Goal: Information Seeking & Learning: Learn about a topic

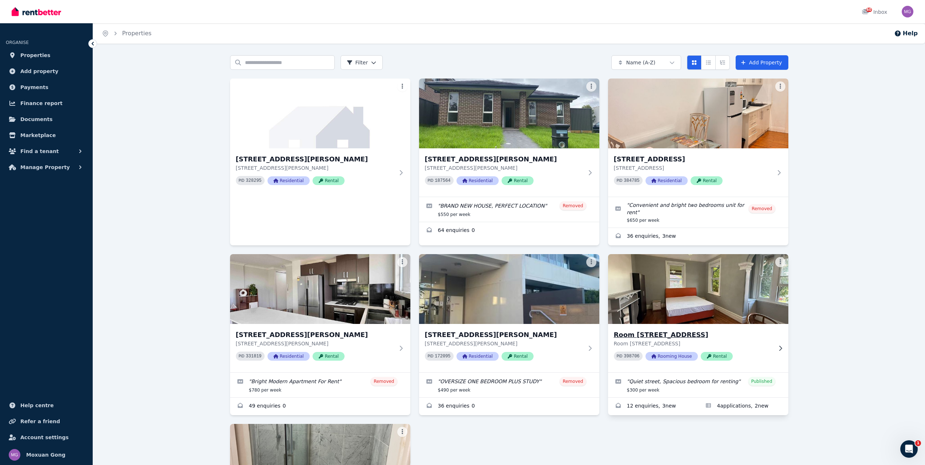
click at [678, 337] on h3 "Room [STREET_ADDRESS]" at bounding box center [693, 335] width 158 height 10
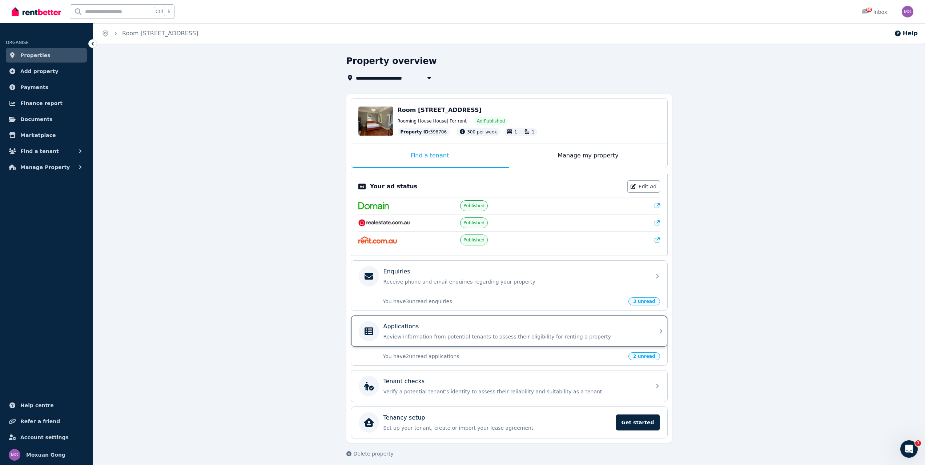
click at [521, 334] on p "Review information from potential tenants to assess their eligibility for renti…" at bounding box center [514, 336] width 263 height 7
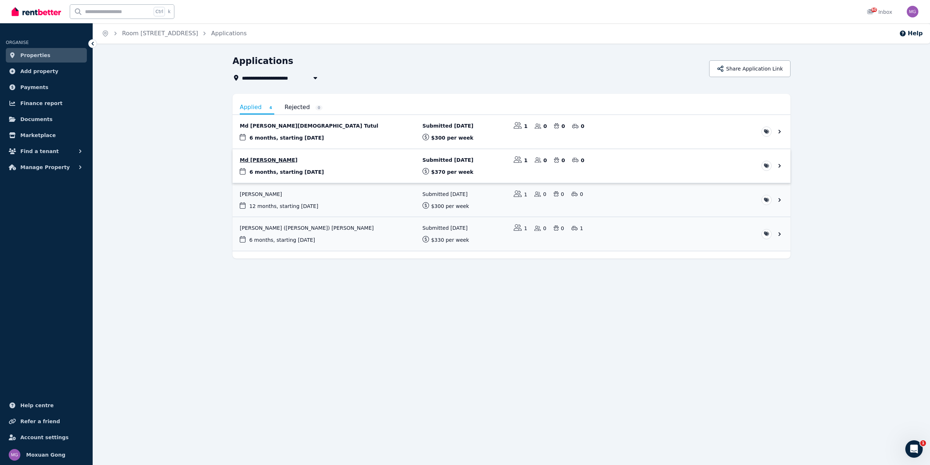
click at [270, 158] on link "View application: Md Abrar Labib" at bounding box center [512, 166] width 558 height 34
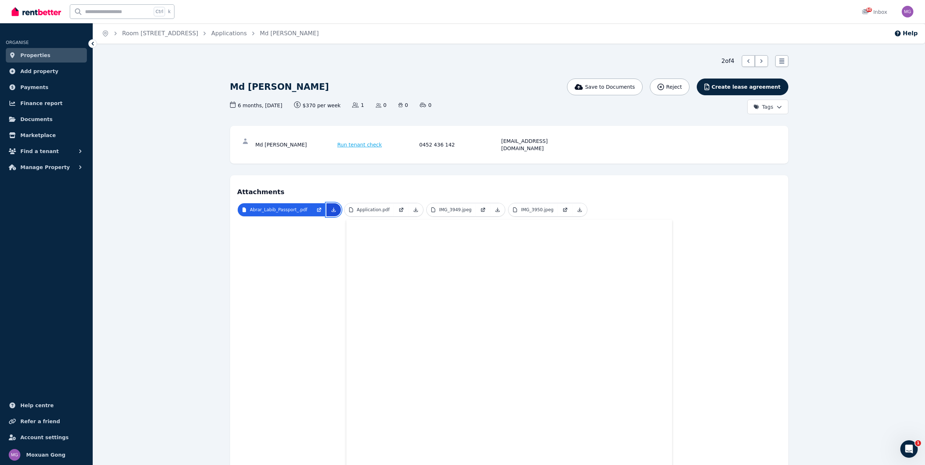
click at [332, 207] on icon at bounding box center [334, 210] width 6 height 6
click at [414, 205] on link at bounding box center [415, 209] width 15 height 13
click at [496, 206] on link at bounding box center [497, 209] width 15 height 13
click at [573, 207] on link at bounding box center [579, 209] width 15 height 13
click at [234, 33] on link "Applications" at bounding box center [229, 33] width 36 height 7
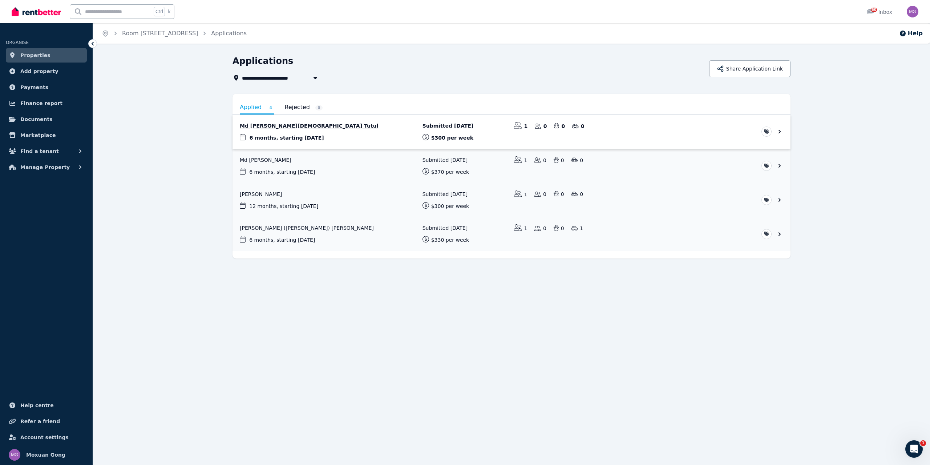
click at [288, 130] on link "View application: Md Rakibul Islam Tutul" at bounding box center [512, 132] width 558 height 34
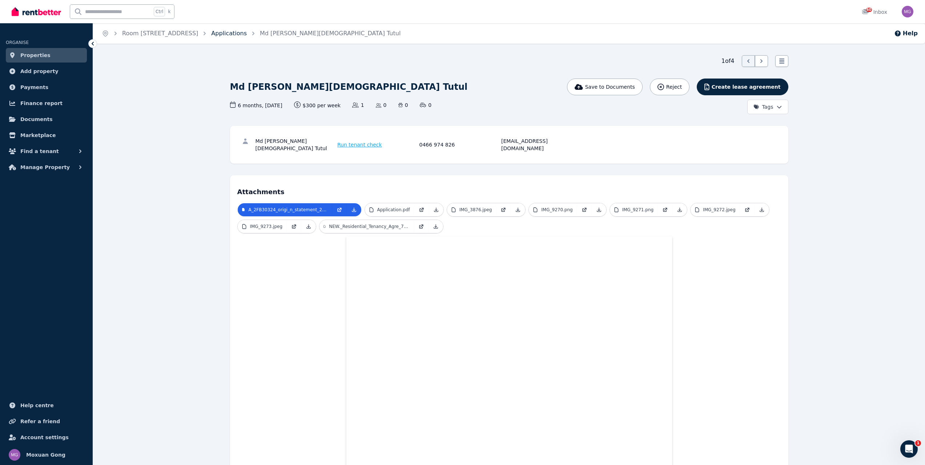
click at [230, 36] on link "Applications" at bounding box center [229, 33] width 36 height 7
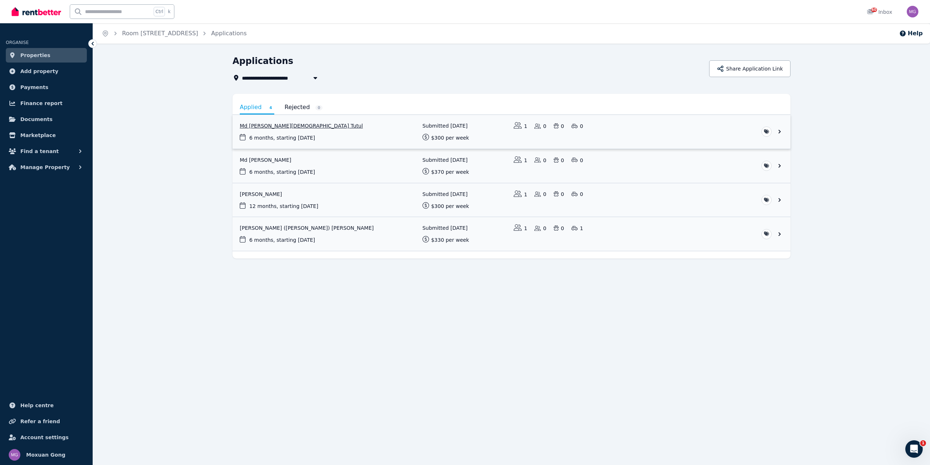
click at [272, 124] on link "View application: Md Rakibul Islam Tutul" at bounding box center [512, 132] width 558 height 34
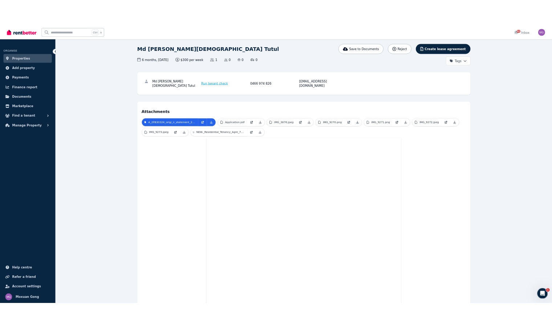
scroll to position [47, 0]
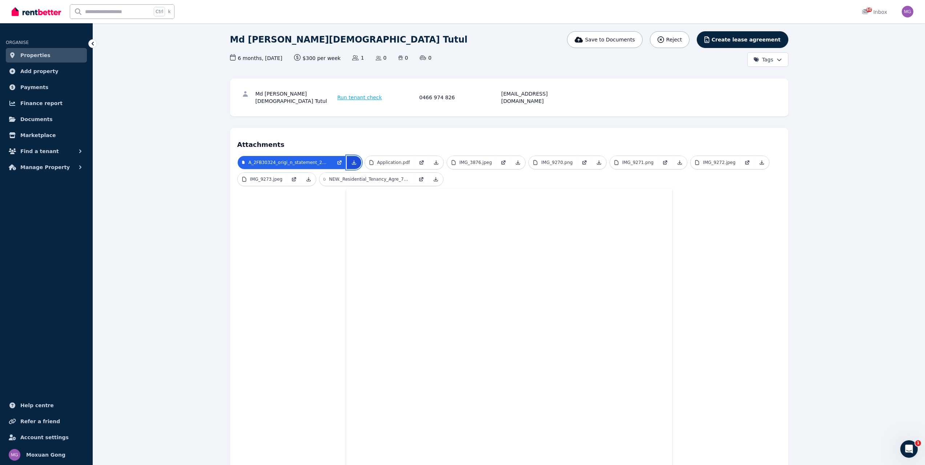
click at [355, 161] on icon at bounding box center [354, 163] width 4 height 4
click at [434, 161] on icon at bounding box center [436, 163] width 4 height 4
click at [517, 159] on icon at bounding box center [518, 162] width 6 height 6
drag, startPoint x: 597, startPoint y: 156, endPoint x: 605, endPoint y: 161, distance: 9.4
click at [597, 159] on icon at bounding box center [599, 162] width 6 height 6
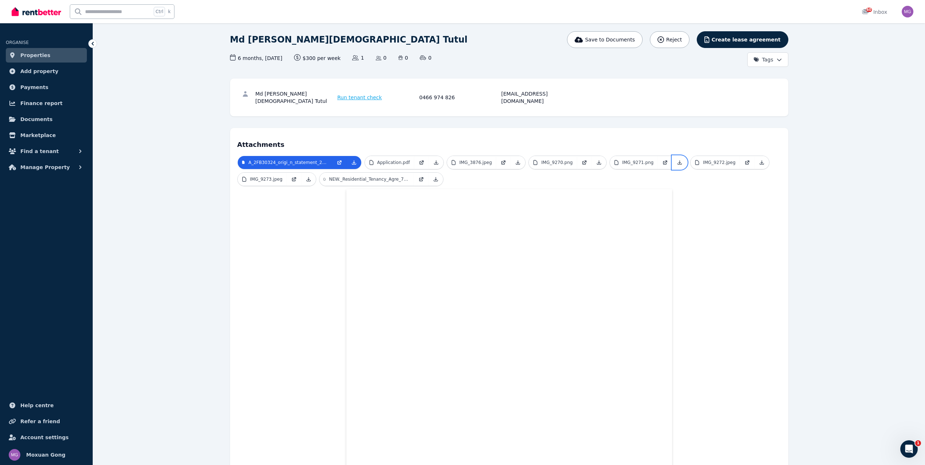
drag, startPoint x: 674, startPoint y: 155, endPoint x: 714, endPoint y: 166, distance: 41.8
click at [676, 159] on icon at bounding box center [679, 162] width 6 height 6
drag, startPoint x: 755, startPoint y: 157, endPoint x: 715, endPoint y: 162, distance: 39.9
click at [759, 161] on icon at bounding box center [761, 163] width 4 height 4
click at [308, 176] on icon at bounding box center [309, 179] width 6 height 6
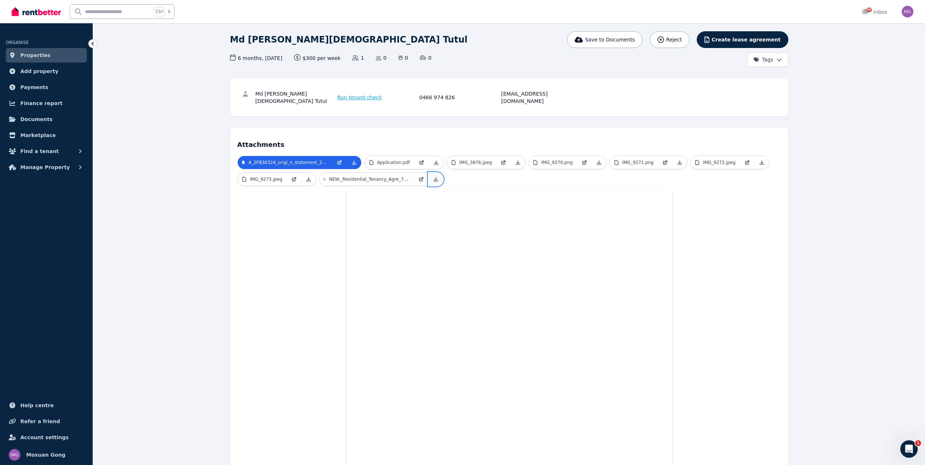
click at [433, 176] on icon at bounding box center [436, 179] width 6 height 6
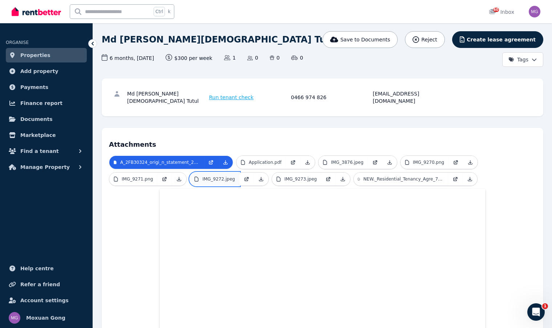
click at [209, 176] on p "IMG_9272.jpeg" at bounding box center [218, 179] width 33 height 6
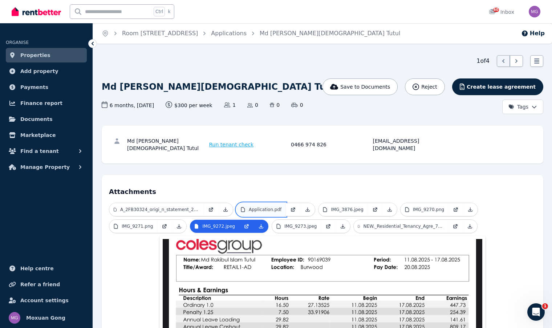
click at [273, 203] on link "Application.pdf" at bounding box center [261, 209] width 49 height 13
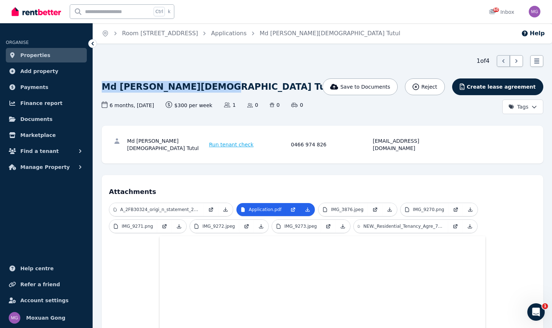
drag, startPoint x: 103, startPoint y: 87, endPoint x: 183, endPoint y: 82, distance: 80.1
click at [204, 88] on div "Md [PERSON_NAME][DEMOGRAPHIC_DATA] Tutul" at bounding box center [248, 86] width 292 height 17
copy h1 "Md [PERSON_NAME][DEMOGRAPHIC_DATA] Tutul"
click at [148, 35] on link "Room [STREET_ADDRESS]" at bounding box center [160, 33] width 76 height 7
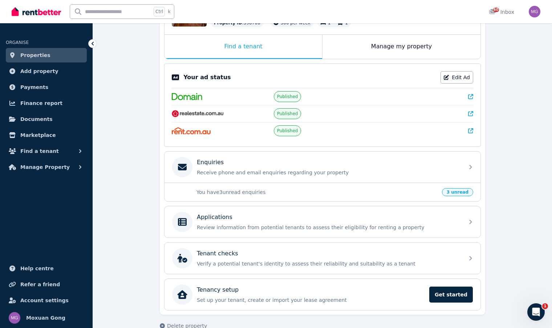
scroll to position [124, 0]
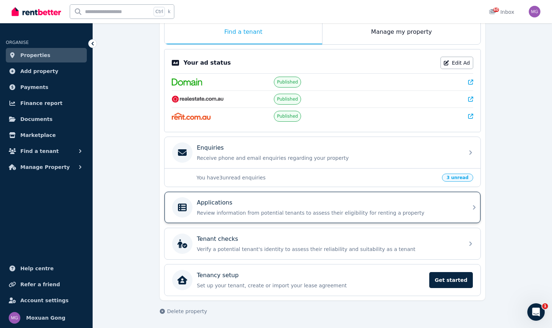
click at [259, 203] on div "Applications" at bounding box center [328, 202] width 263 height 9
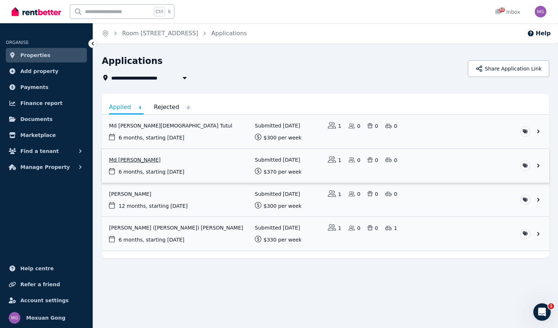
click at [132, 162] on link "View application: Md Abrar Labib" at bounding box center [325, 166] width 447 height 34
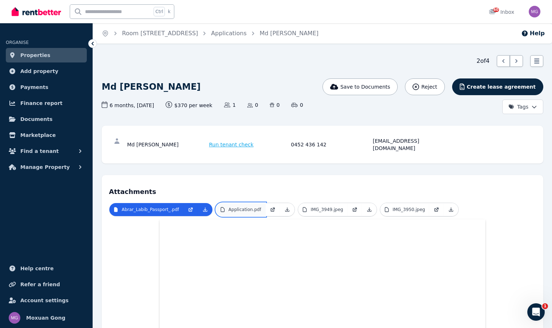
click at [246, 207] on p "Application.pdf" at bounding box center [245, 210] width 33 height 6
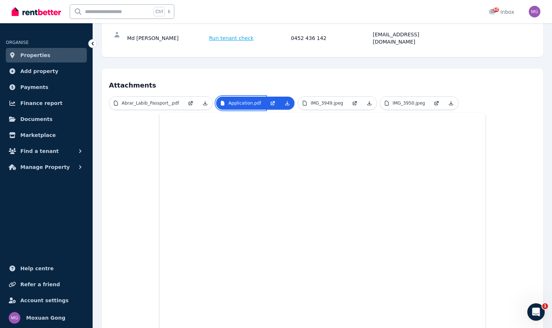
scroll to position [109, 0]
